Goal: Transaction & Acquisition: Purchase product/service

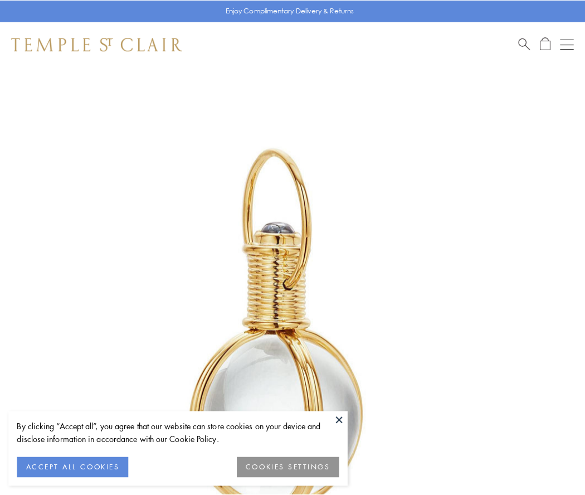
scroll to position [291, 0]
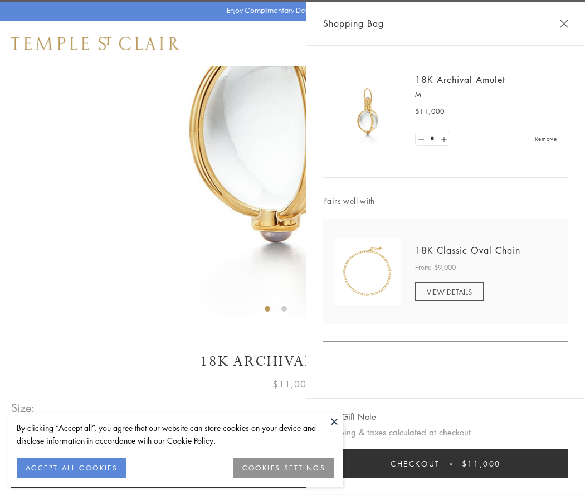
click at [446, 464] on button "Checkout $11,000" at bounding box center [445, 463] width 245 height 29
